Goal: Navigation & Orientation: Find specific page/section

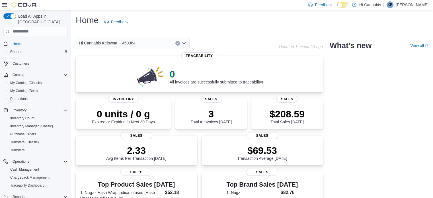
click at [424, 9] on div "Feedback Dark Mode Hi Cannabis | KB [PERSON_NAME]" at bounding box center [366, 4] width 123 height 11
click at [423, 6] on p "[PERSON_NAME]" at bounding box center [411, 4] width 33 height 7
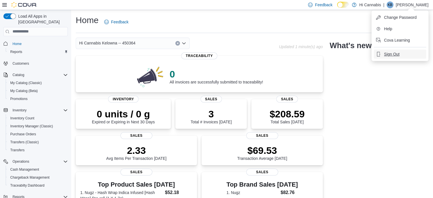
click at [400, 56] on button "Sign Out" at bounding box center [399, 53] width 52 height 9
